Goal: Find specific page/section: Find specific page/section

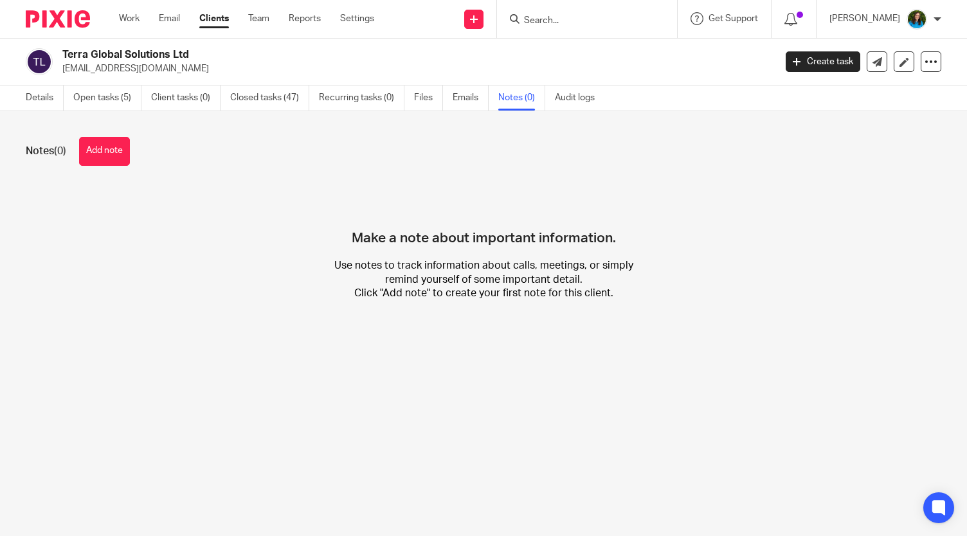
click at [578, 17] on input "Search" at bounding box center [581, 21] width 116 height 12
click at [553, 19] on input "1088" at bounding box center [581, 21] width 116 height 12
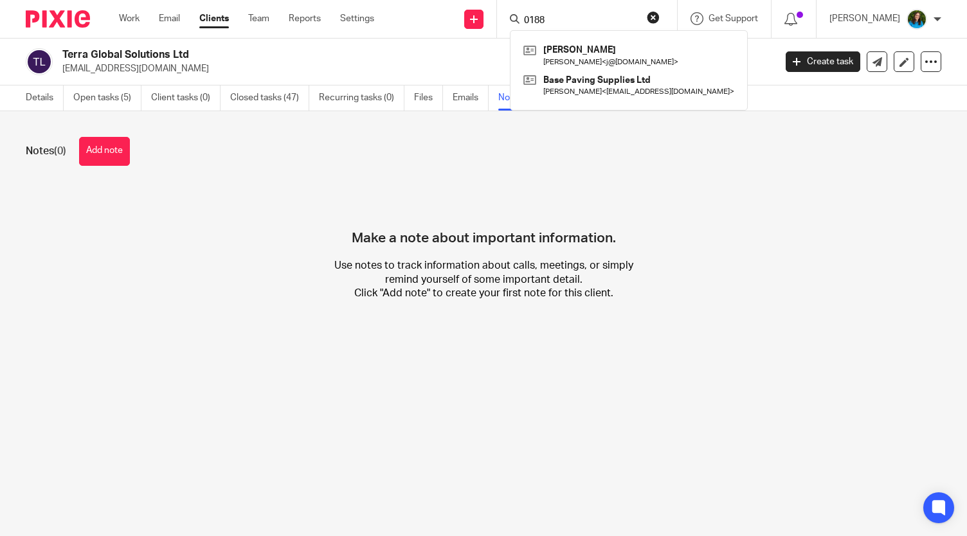
type input "0188"
click at [583, 14] on form "0188" at bounding box center [591, 19] width 137 height 16
click at [567, 24] on input "0188" at bounding box center [581, 21] width 116 height 12
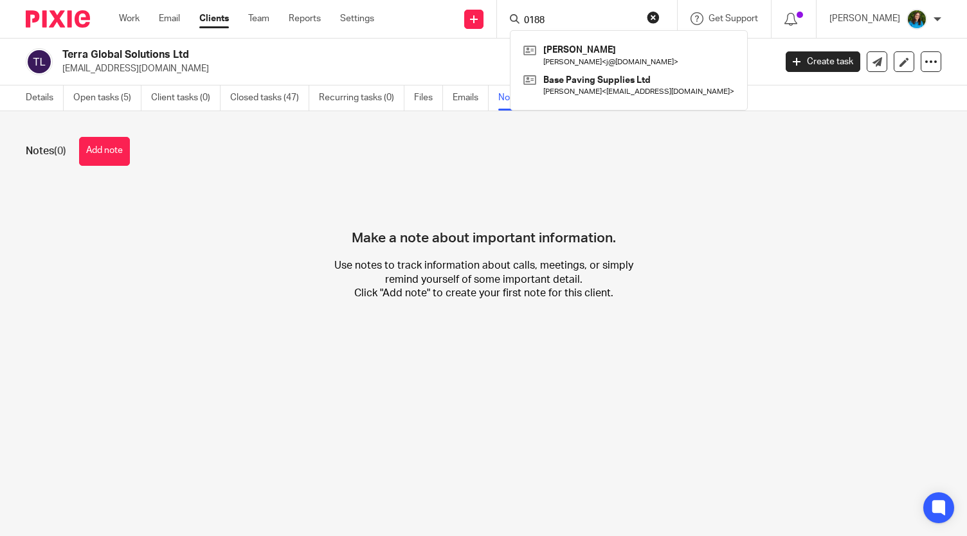
click at [567, 24] on input "0188" at bounding box center [581, 21] width 116 height 12
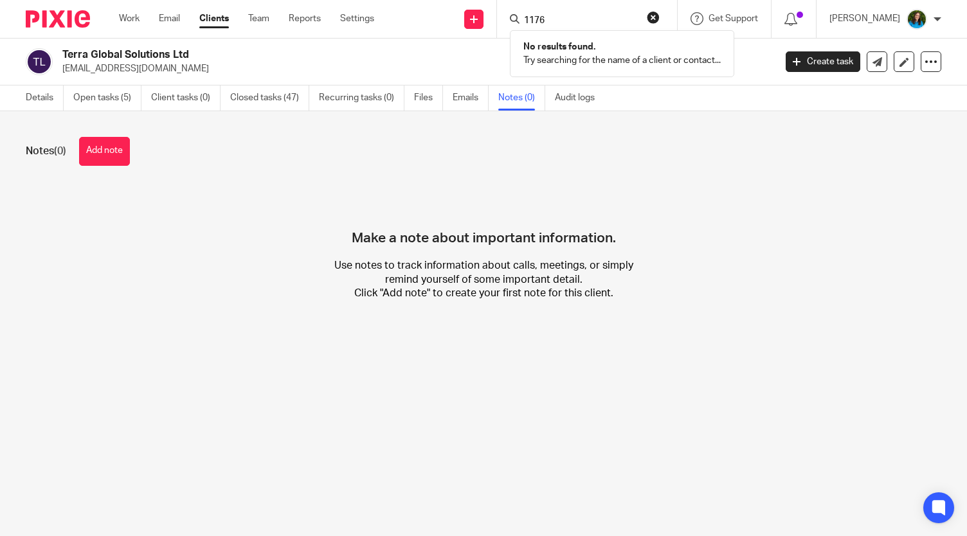
type input "1176"
click at [560, 14] on form "1176" at bounding box center [591, 19] width 137 height 16
click at [557, 17] on input "1176" at bounding box center [581, 21] width 116 height 12
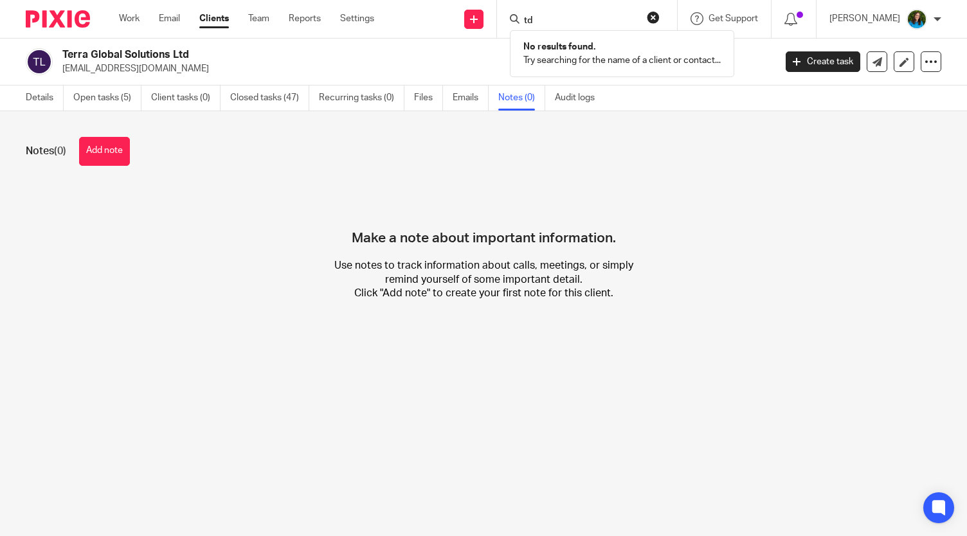
type input "t"
type input "d"
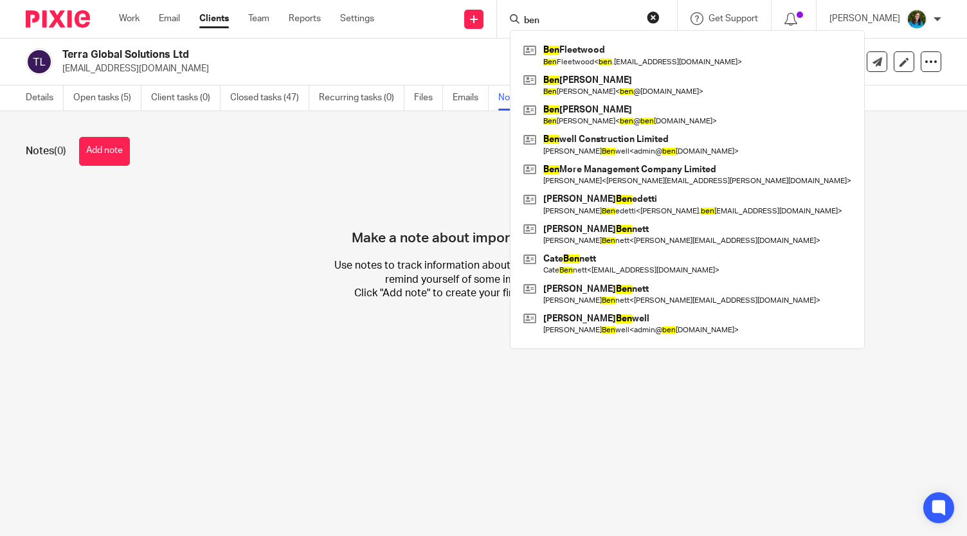
type input "ben"
click at [214, 237] on div "Make a note about important information. Use notes to track information about c…" at bounding box center [484, 252] width 916 height 135
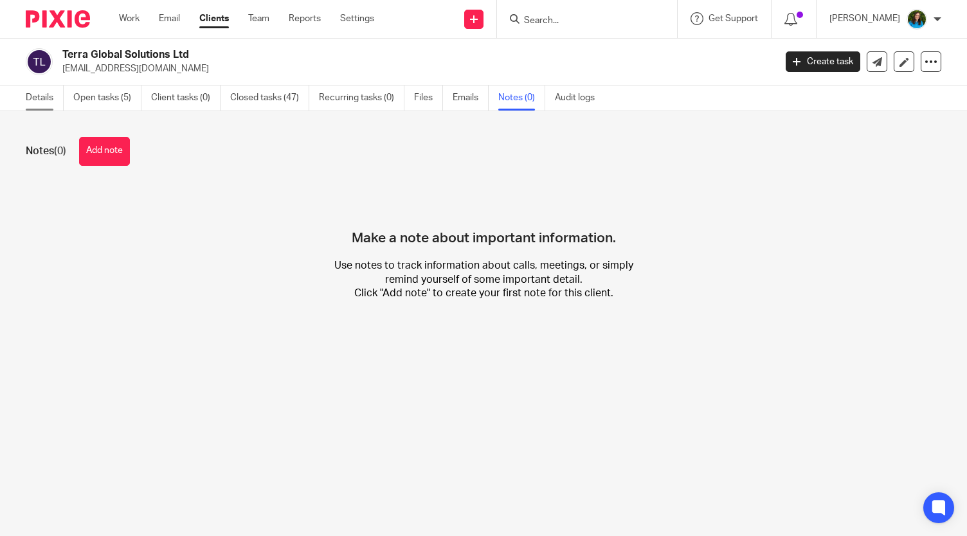
click at [32, 99] on link "Details" at bounding box center [45, 98] width 38 height 25
